Goal: Task Accomplishment & Management: Manage account settings

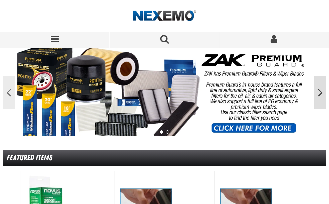
click at [321, 93] on button "Next" at bounding box center [320, 92] width 12 height 33
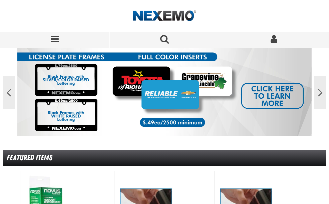
click at [54, 39] on span "Menu" at bounding box center [55, 38] width 8 height 9
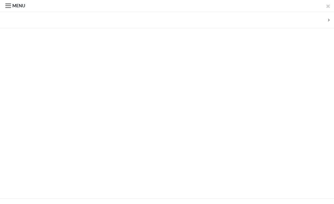
click at [9, 5] on span at bounding box center [8, 5] width 6 height 9
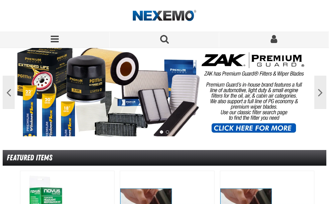
click at [238, 128] on ul "1 2" at bounding box center [164, 130] width 294 height 6
click at [226, 61] on img at bounding box center [164, 92] width 294 height 88
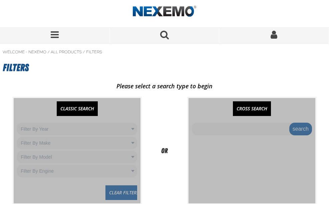
scroll to position [2, 0]
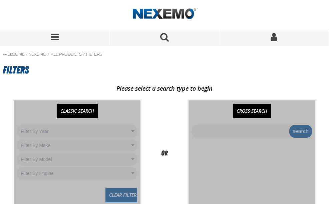
click at [273, 36] on span "Sign In" at bounding box center [274, 36] width 7 height 9
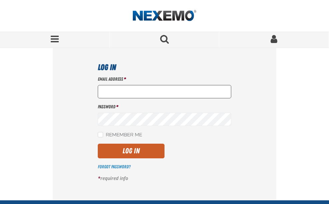
click at [125, 91] on input "Email Address *" at bounding box center [164, 91] width 133 height 13
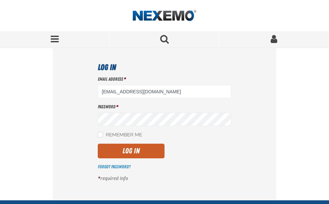
type input "JHALCOMB@VTAIG.COM"
click at [149, 151] on button "Log In" at bounding box center [131, 151] width 67 height 15
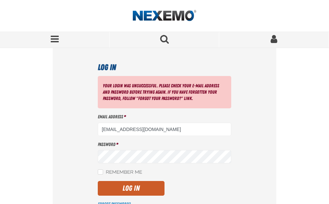
drag, startPoint x: 166, startPoint y: 129, endPoint x: 77, endPoint y: 127, distance: 88.5
click at [77, 127] on div "Log In Your login was unsuccessful. Please check your e-mail address and passwo…" at bounding box center [165, 143] width 224 height 190
